Goal: Find specific page/section: Find specific page/section

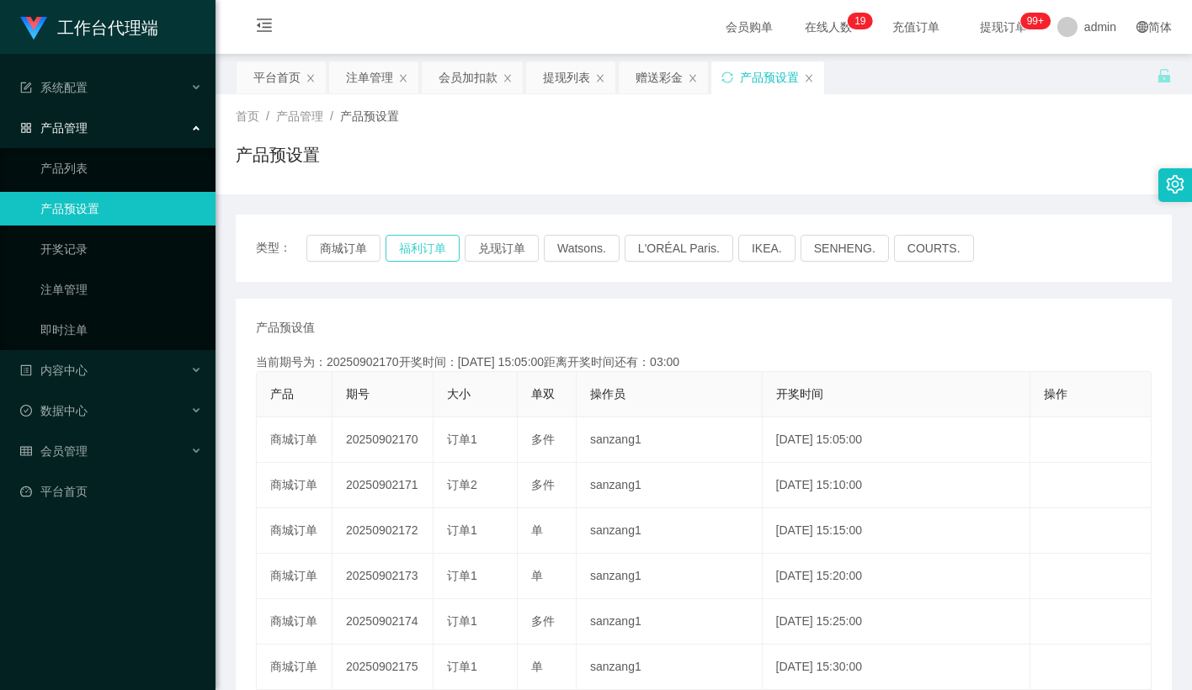
click at [430, 247] on button "福利订单" at bounding box center [422, 248] width 74 height 27
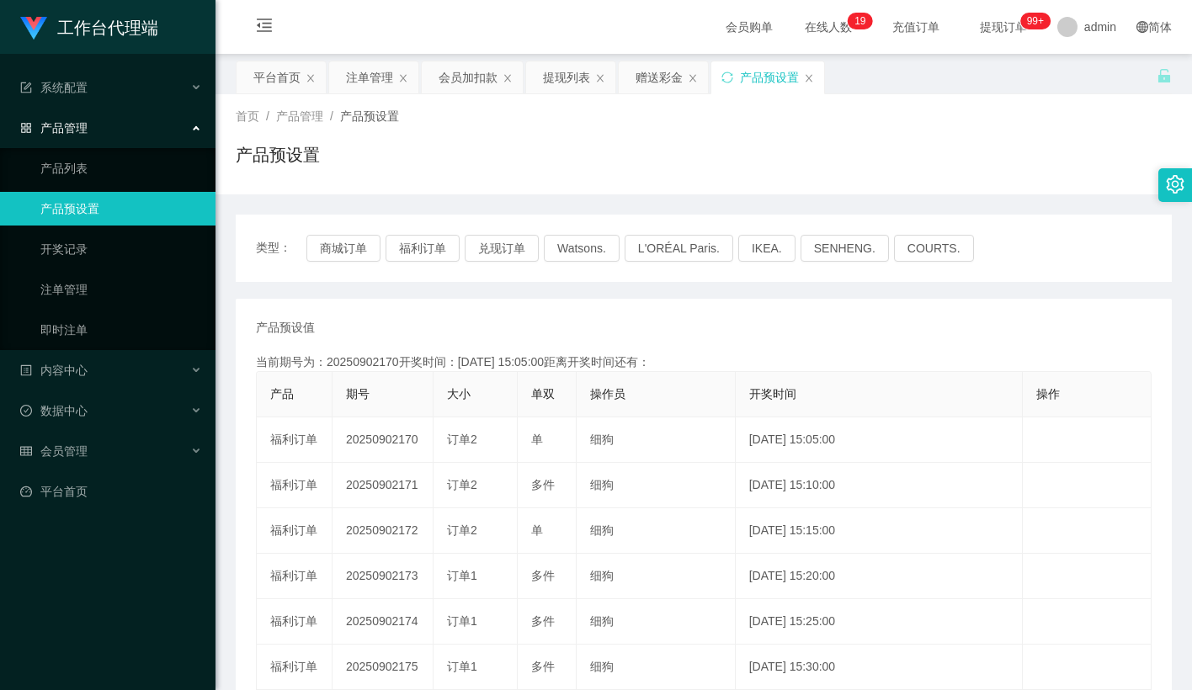
click at [635, 152] on div "产品预设置" at bounding box center [704, 161] width 936 height 39
click at [417, 247] on button "福利订单" at bounding box center [422, 248] width 74 height 27
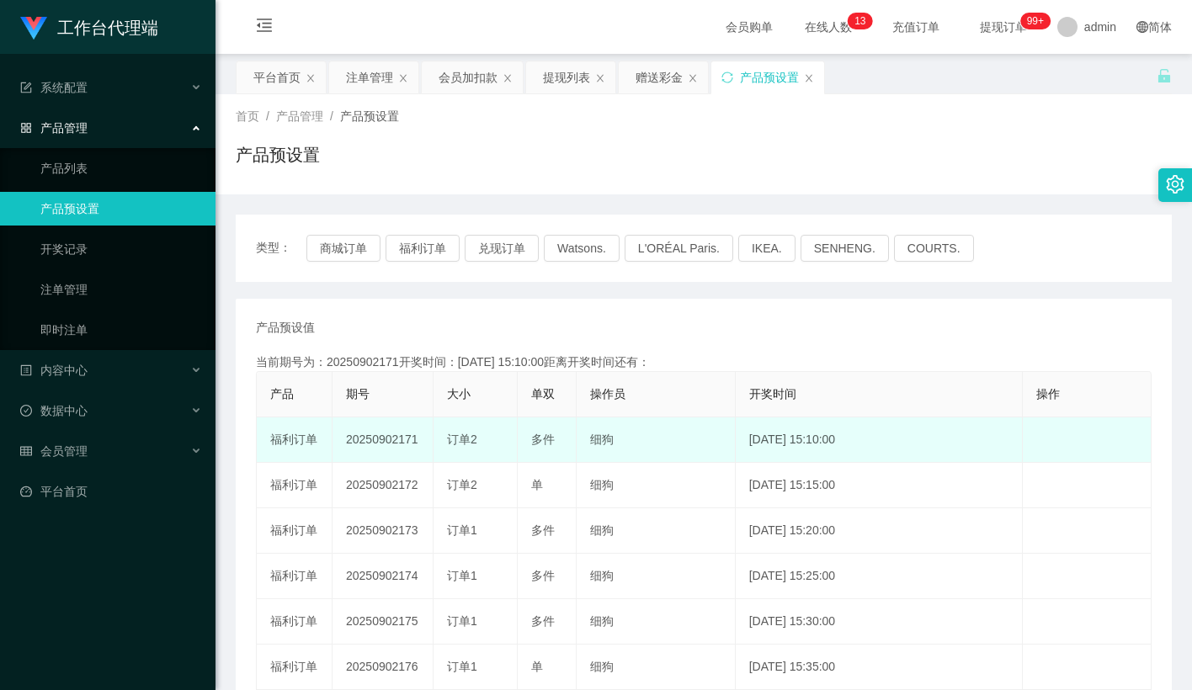
click at [396, 449] on td "20250902171" at bounding box center [382, 439] width 101 height 45
click at [401, 444] on td "20250902171" at bounding box center [382, 439] width 101 height 45
copy td "20250902171"
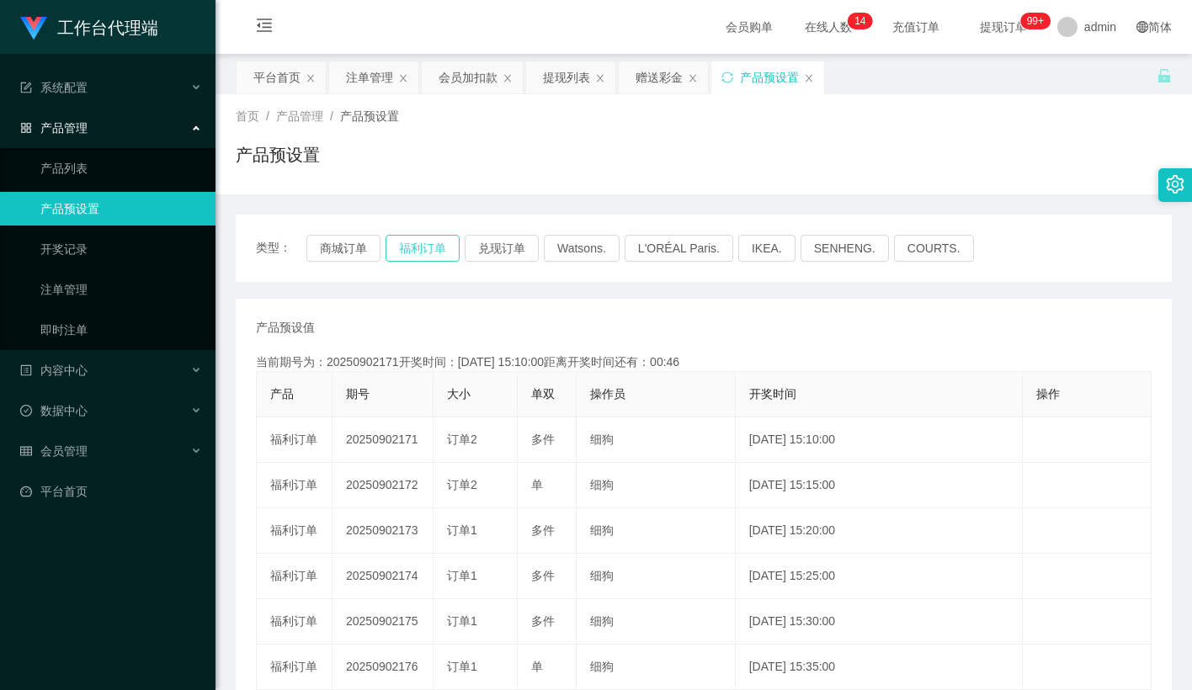
click at [430, 245] on button "福利订单" at bounding box center [422, 248] width 74 height 27
click at [391, 255] on button "福利订单" at bounding box center [422, 248] width 74 height 27
click at [427, 247] on button "福利订单" at bounding box center [422, 248] width 74 height 27
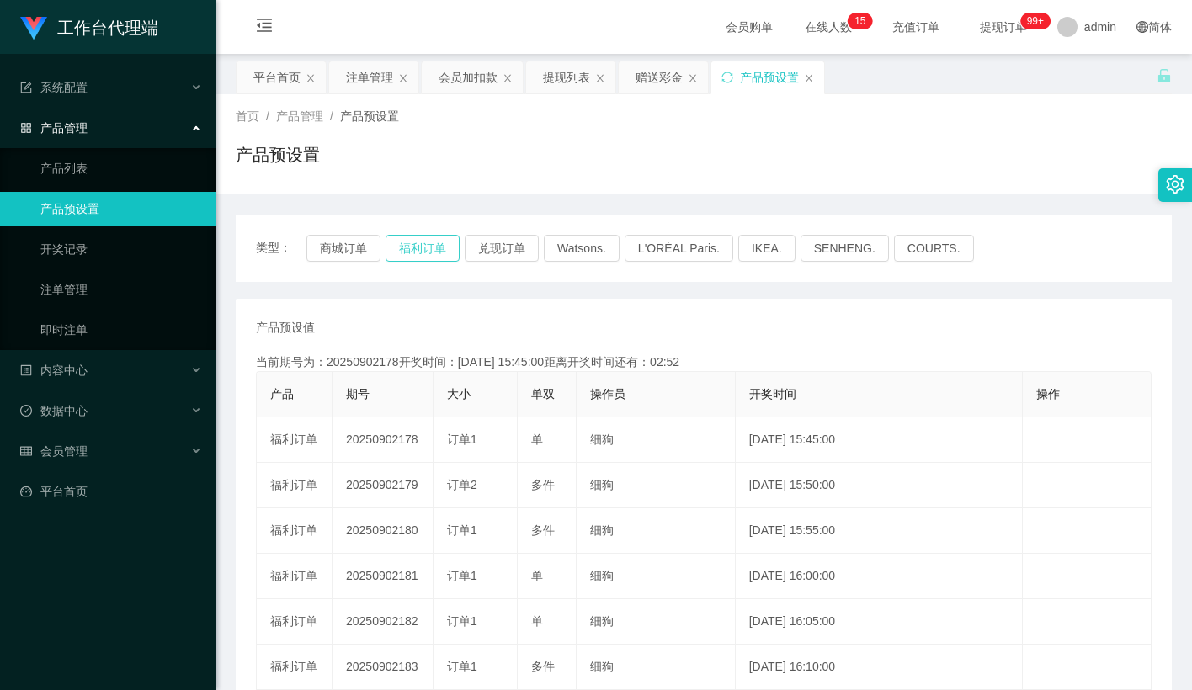
click at [448, 250] on button "福利订单" at bounding box center [422, 248] width 74 height 27
click at [449, 240] on button "福利订单" at bounding box center [422, 248] width 74 height 27
click at [424, 248] on button "福利订单" at bounding box center [422, 248] width 74 height 27
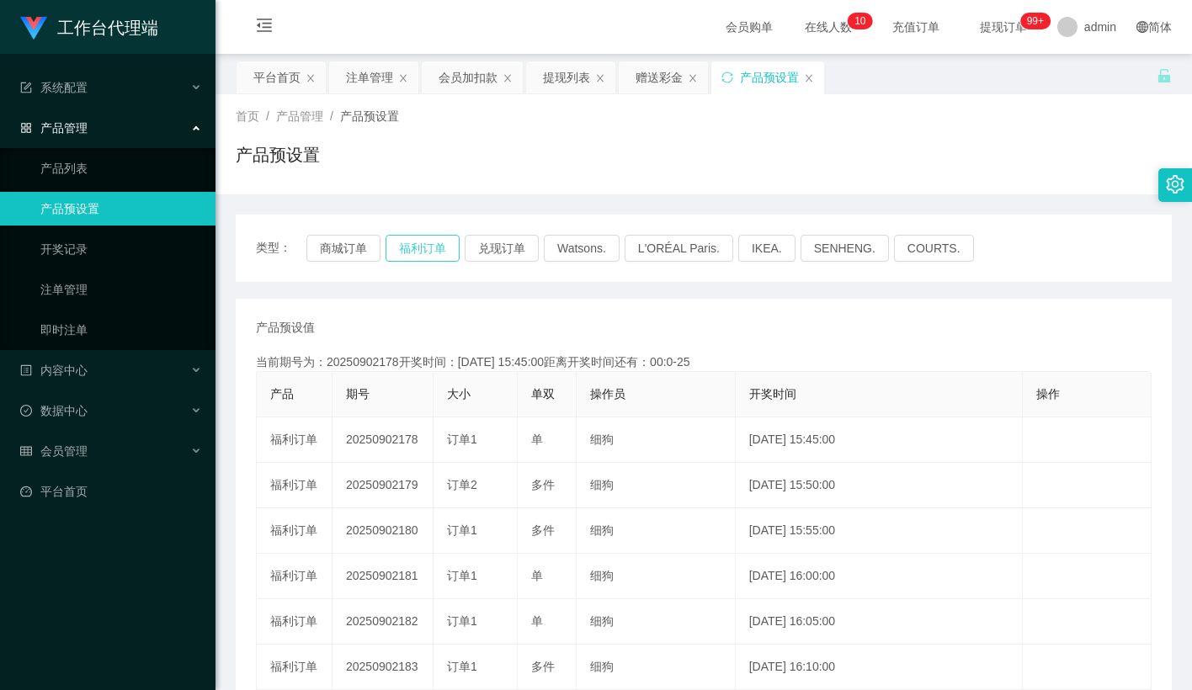
click at [417, 253] on button "福利订单" at bounding box center [422, 248] width 74 height 27
click at [683, 175] on div "产品预设置" at bounding box center [704, 161] width 936 height 39
